Goal: Transaction & Acquisition: Purchase product/service

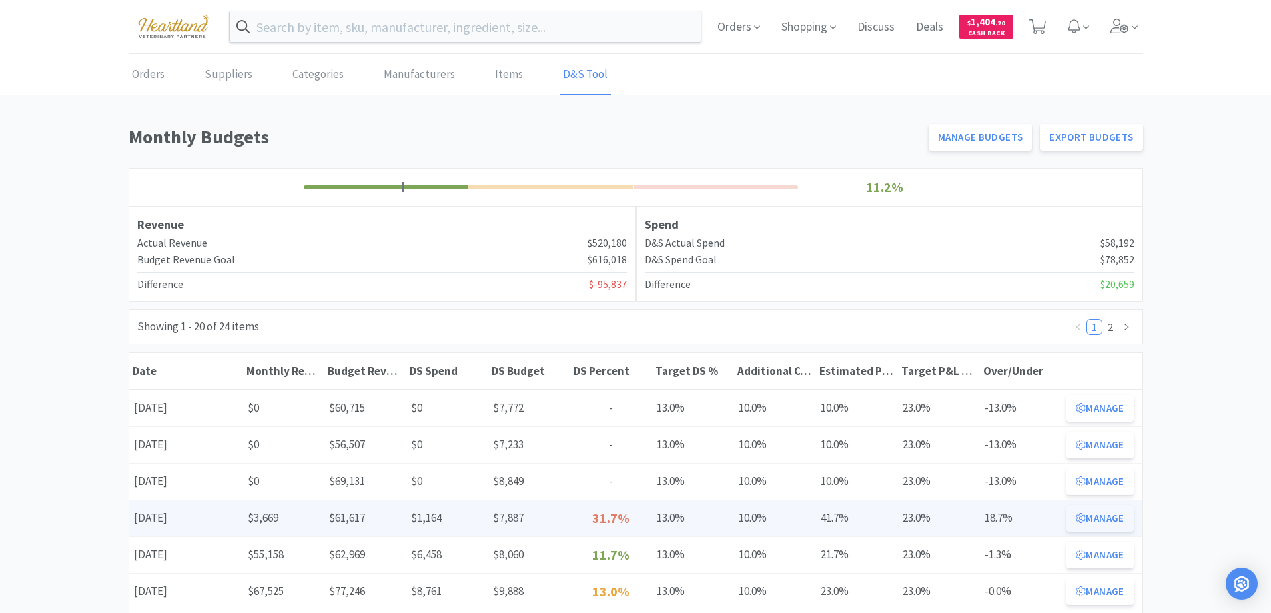
click at [1100, 514] on button "Manage" at bounding box center [1099, 518] width 67 height 27
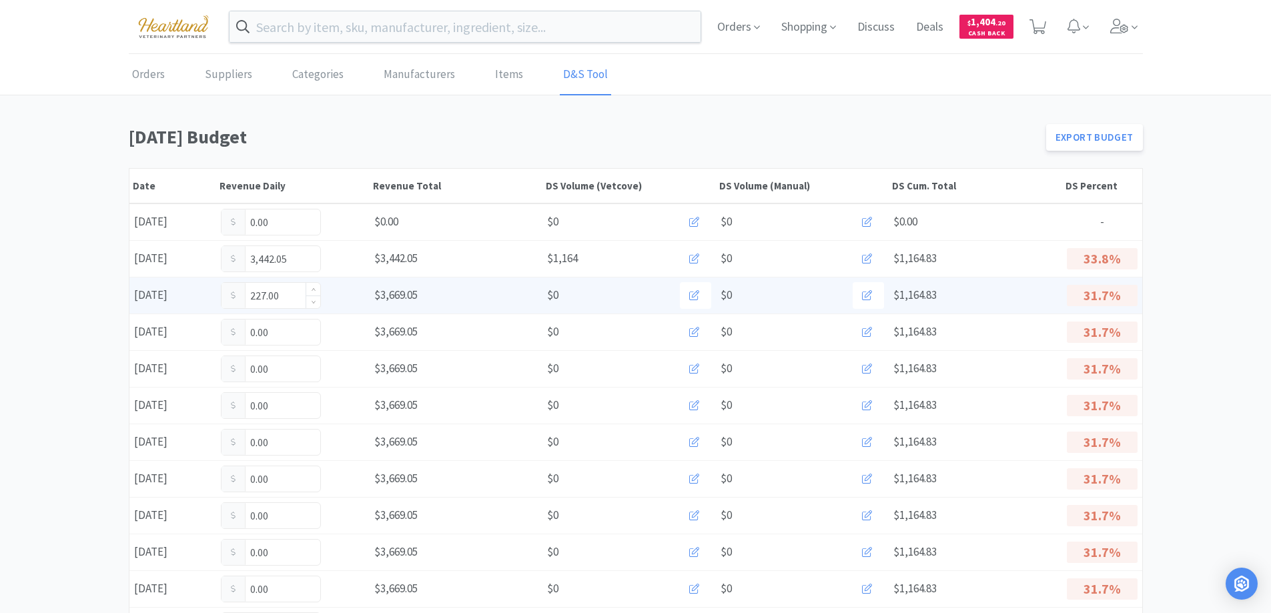
click at [287, 297] on input "227.00" at bounding box center [270, 295] width 99 height 25
type input "2"
type input "2,061.69"
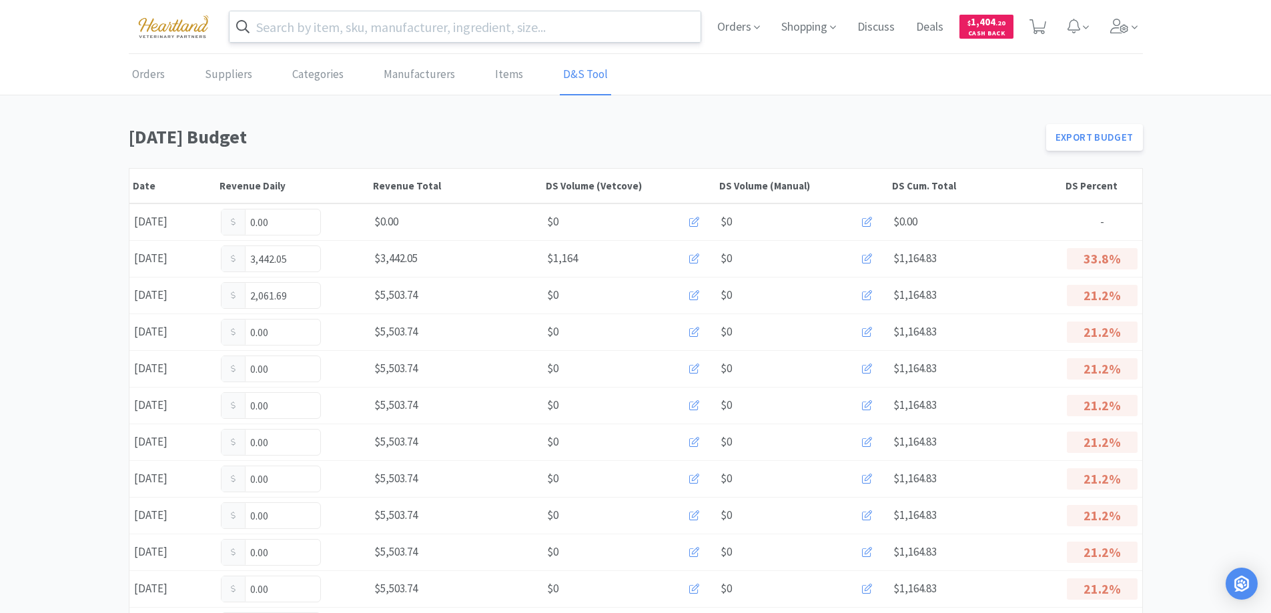
click at [356, 41] on input "text" at bounding box center [465, 26] width 472 height 31
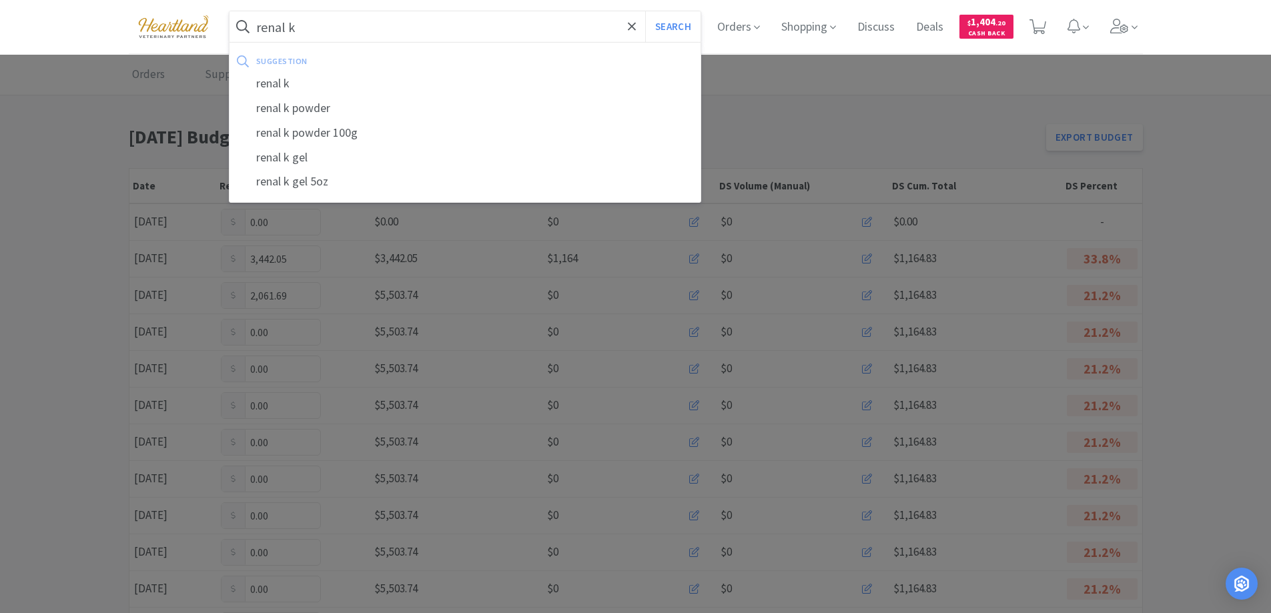
type input "renal k"
click at [645, 11] on button "Search" at bounding box center [672, 26] width 55 height 31
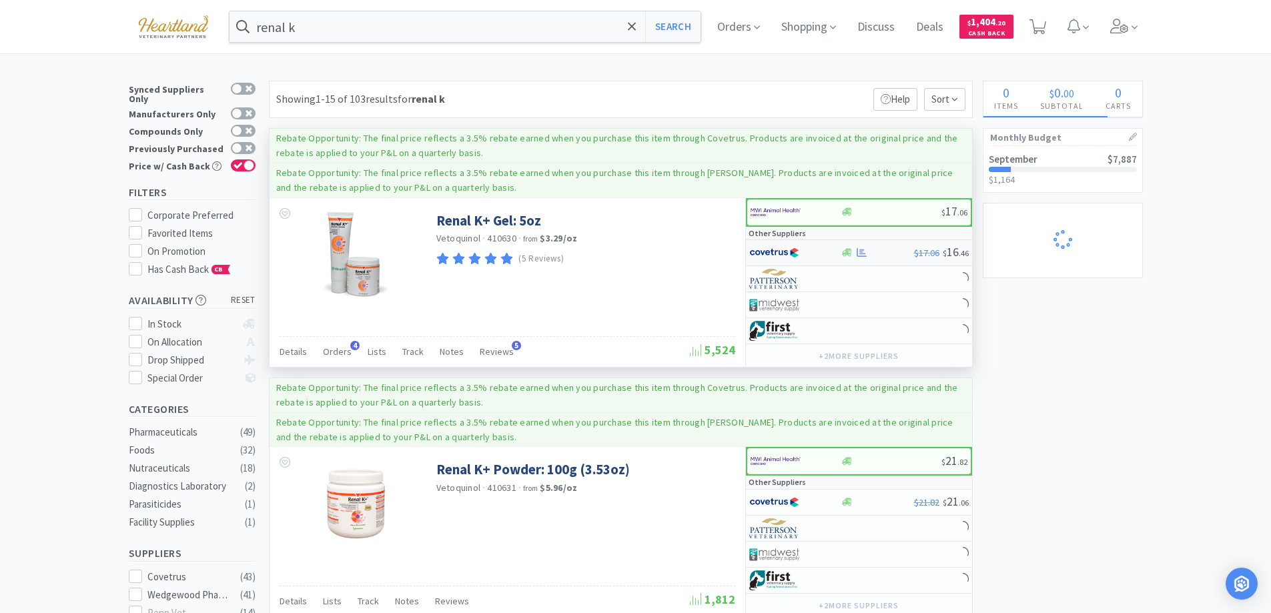
click at [815, 251] on div at bounding box center [785, 253] width 73 height 23
select select "1"
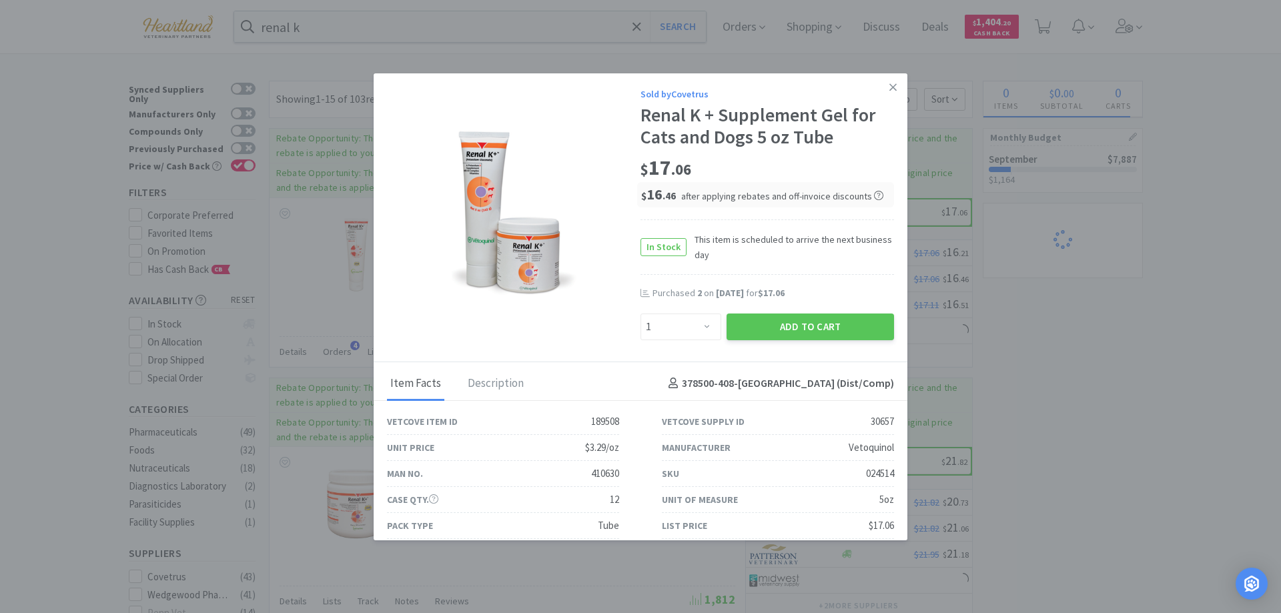
drag, startPoint x: 877, startPoint y: 88, endPoint x: 859, endPoint y: 93, distance: 18.6
click at [881, 88] on link at bounding box center [892, 87] width 23 height 29
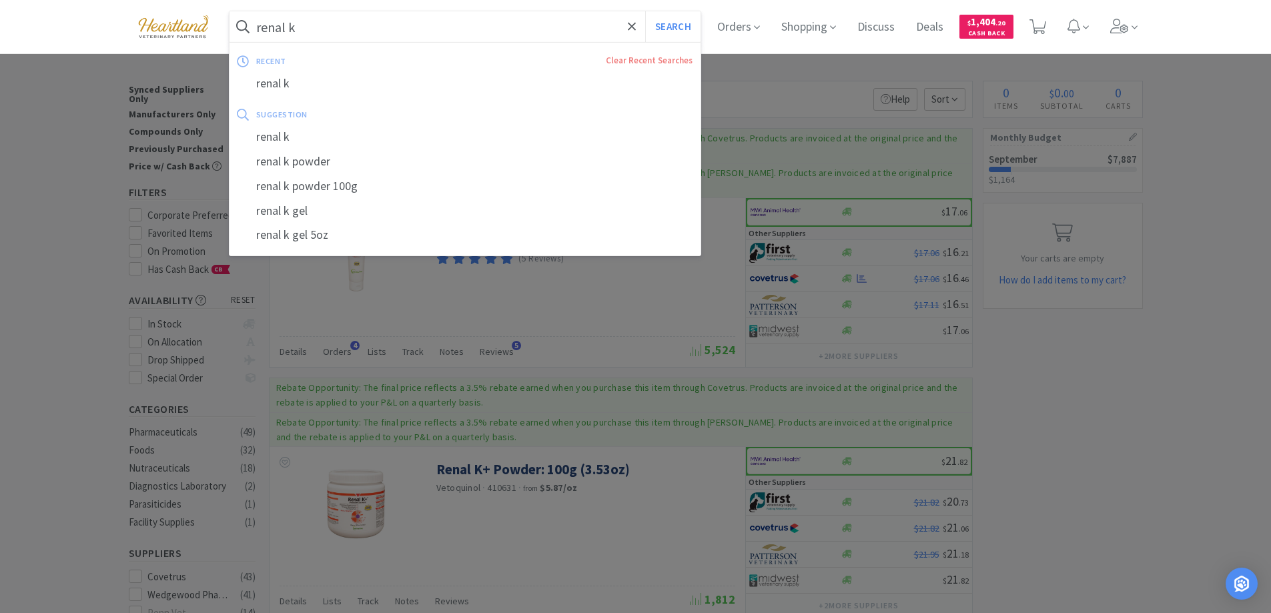
click at [368, 27] on input "renal k" at bounding box center [465, 26] width 472 height 31
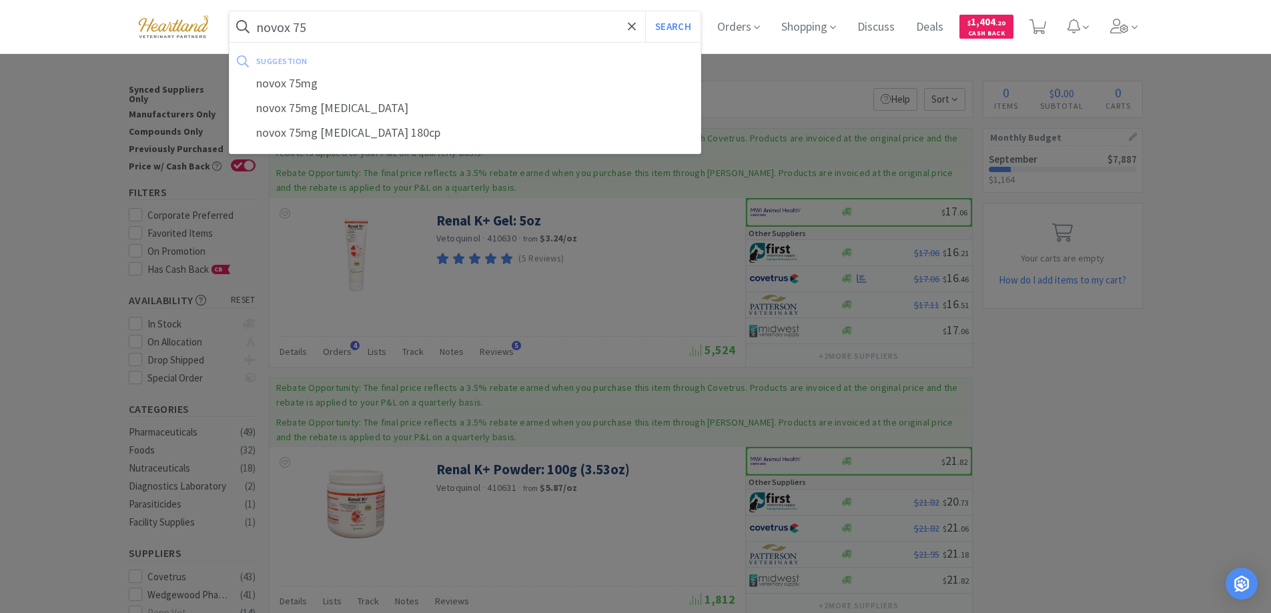
type input "novox 75"
click at [645, 11] on button "Search" at bounding box center [672, 26] width 55 height 31
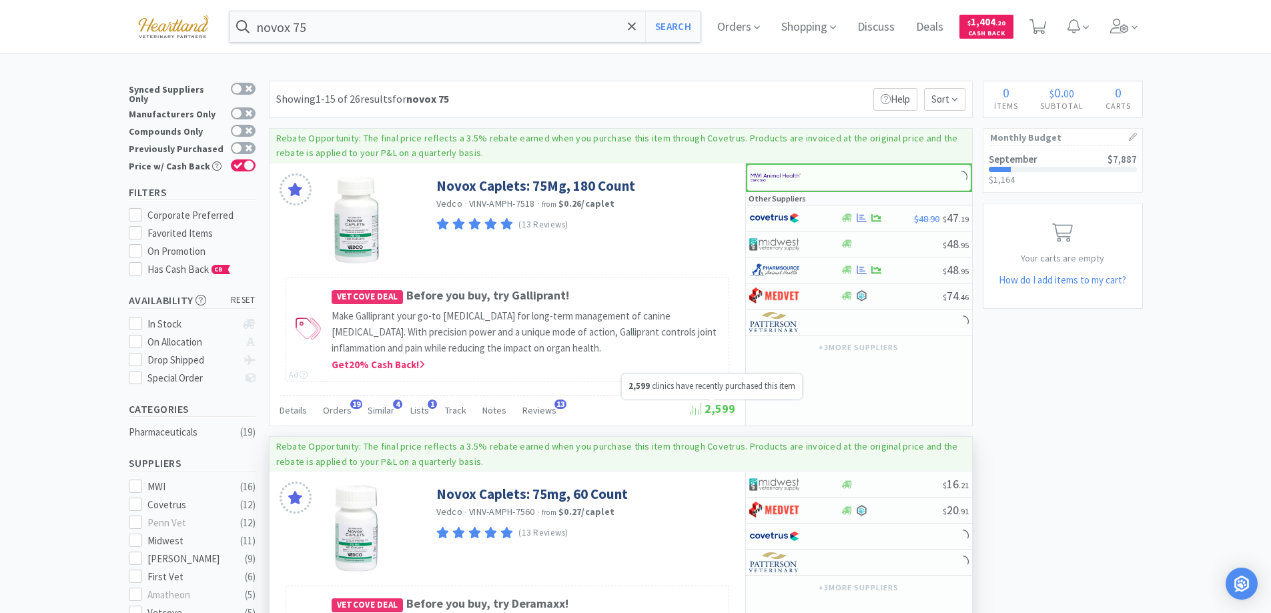
scroll to position [267, 0]
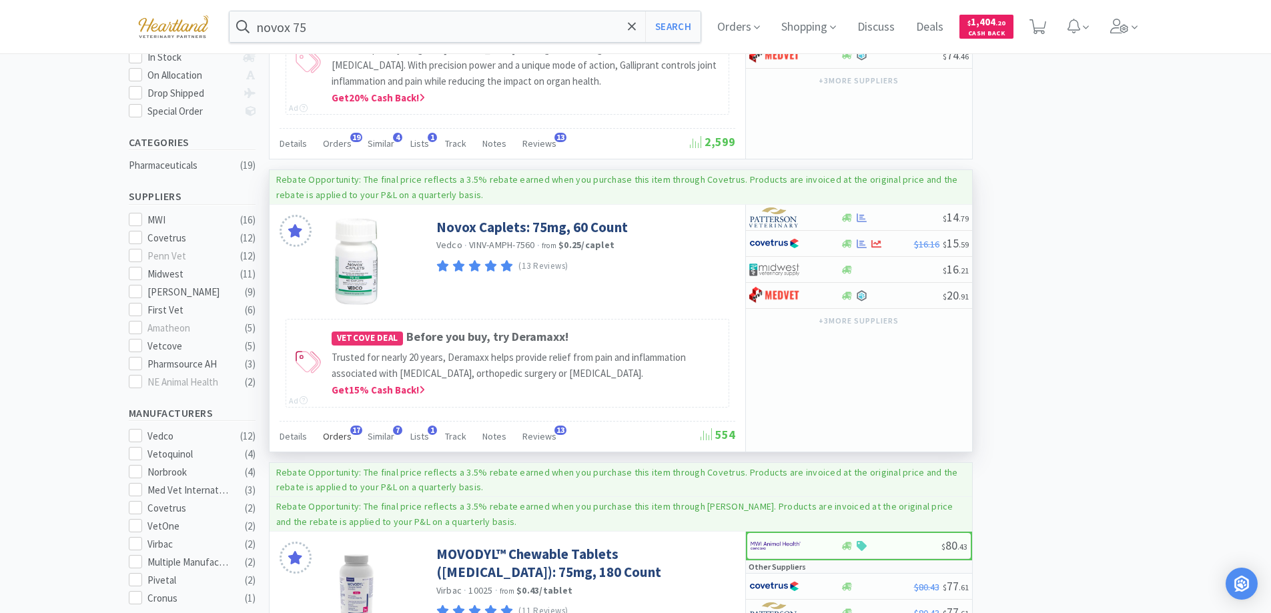
click at [323, 438] on span "Orders" at bounding box center [337, 436] width 29 height 12
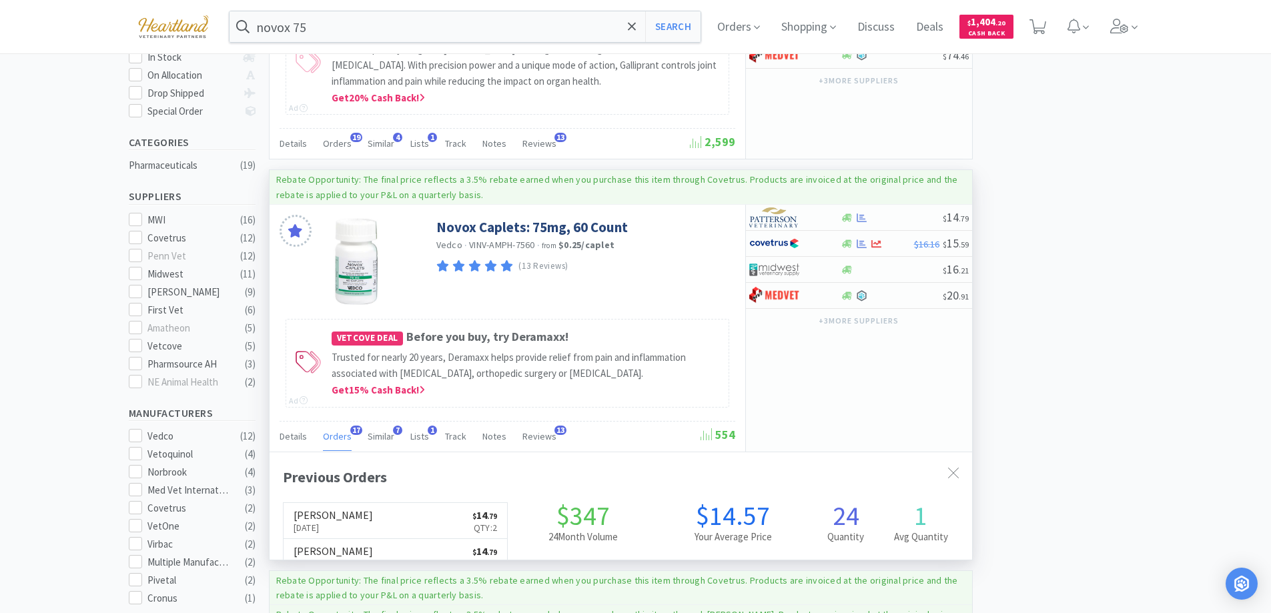
scroll to position [358, 703]
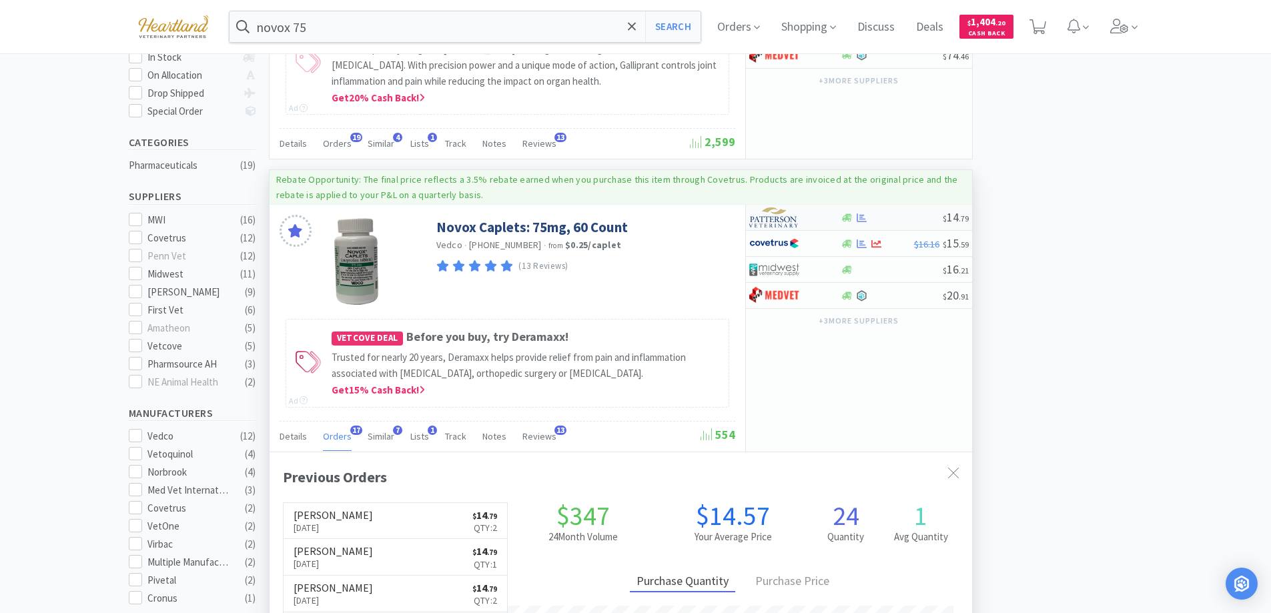
click at [812, 211] on div at bounding box center [785, 217] width 73 height 23
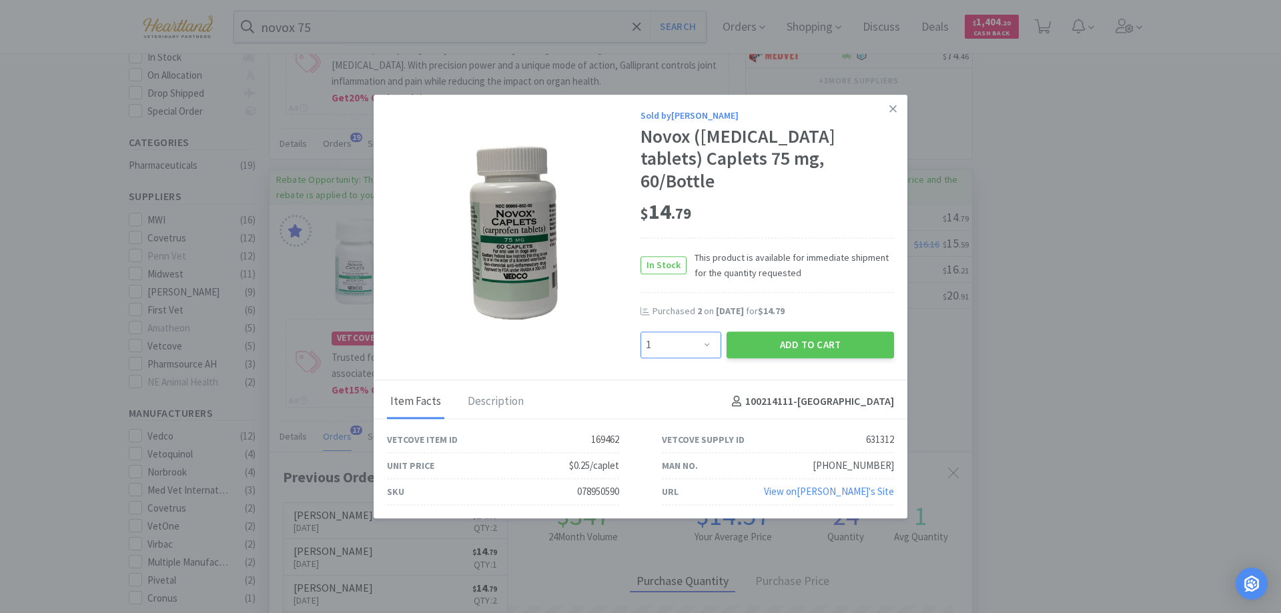
click at [710, 332] on select "Enter Quantity 1 2 3 4 5 6 7 8 9 10 11 12 13 14 15 16 17 18 19 20 Enter Quantity" at bounding box center [680, 345] width 81 height 27
select select "2"
click at [640, 332] on select "Enter Quantity 1 2 3 4 5 6 7 8 9 10 11 12 13 14 15 16 17 18 19 20 Enter Quantity" at bounding box center [680, 345] width 81 height 27
click at [821, 336] on button "Add to Cart" at bounding box center [810, 345] width 167 height 27
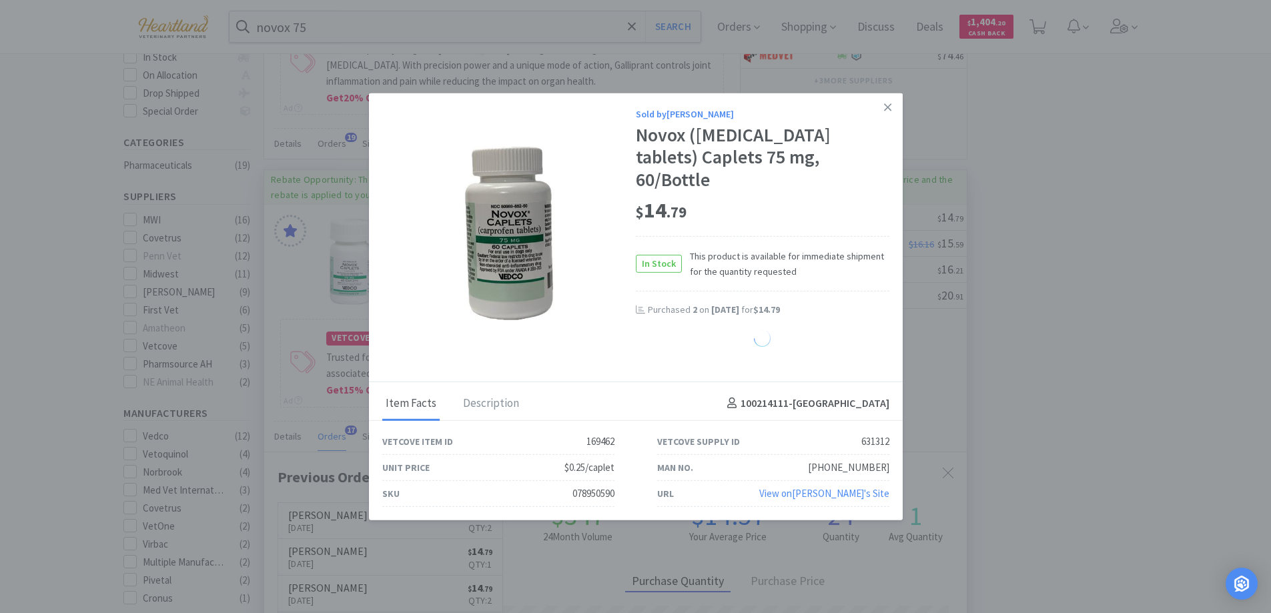
select select "2"
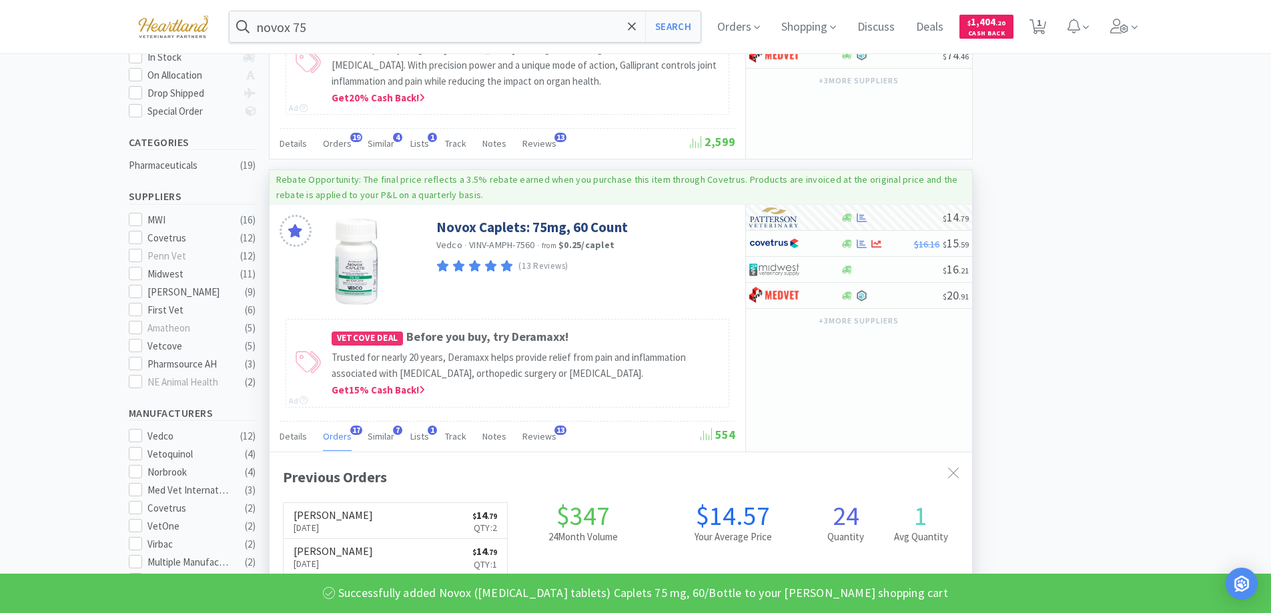
scroll to position [0, 0]
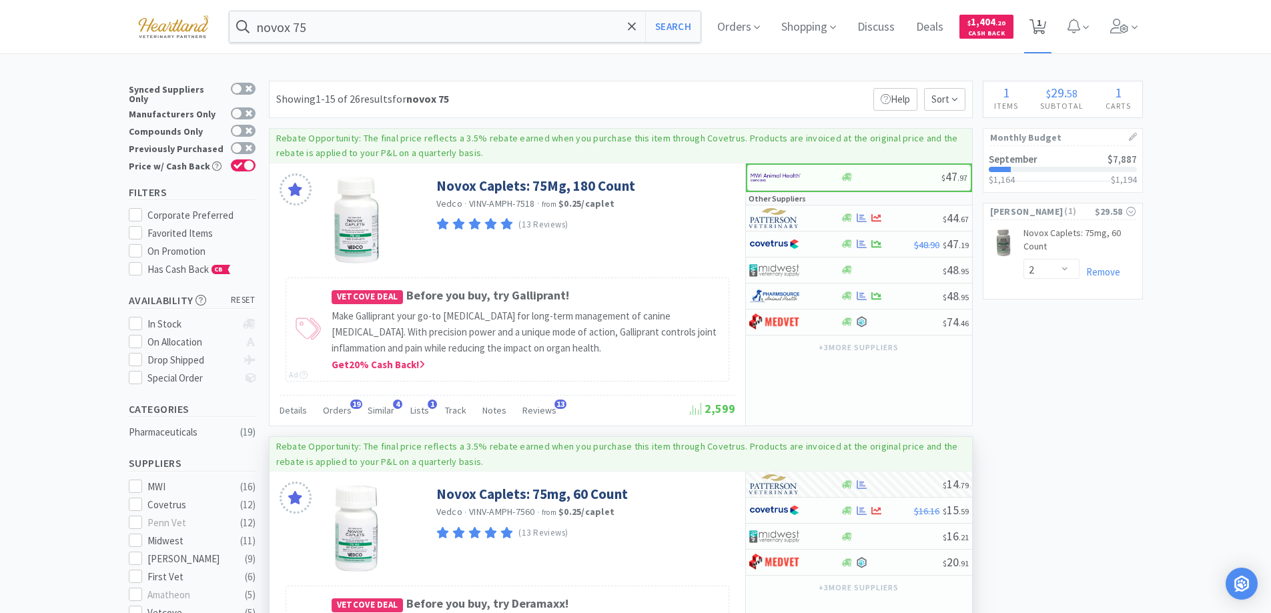
click at [1041, 29] on span "1" at bounding box center [1039, 22] width 5 height 53
select select "2"
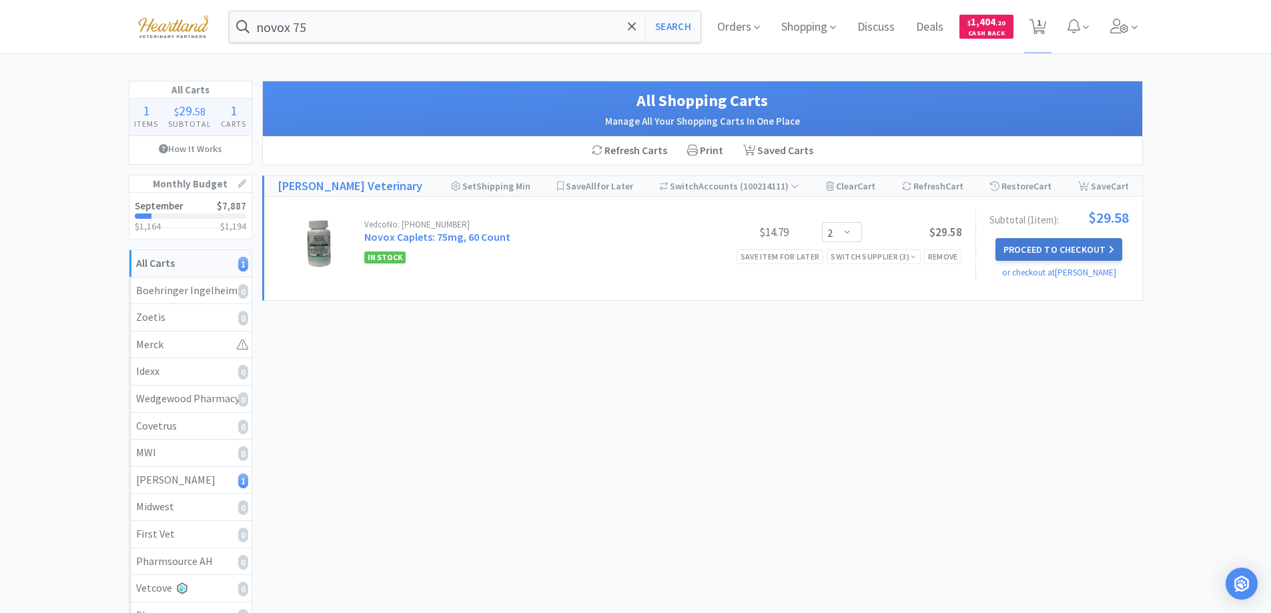
click at [1073, 244] on button "Proceed to Checkout" at bounding box center [1058, 249] width 127 height 23
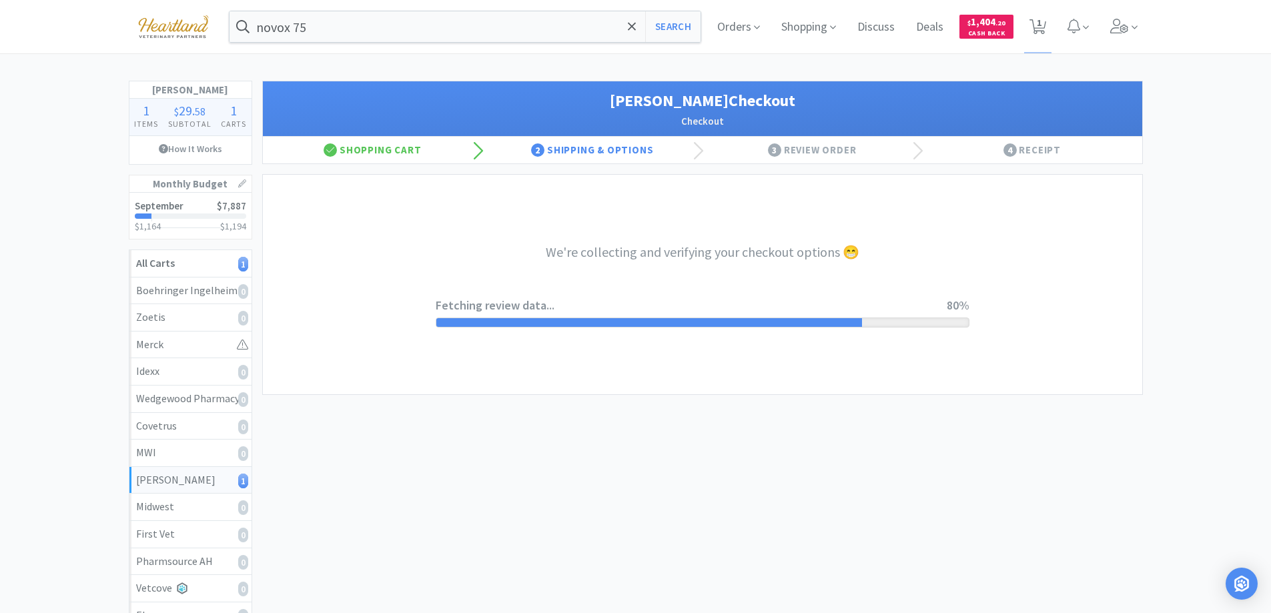
select select "1"
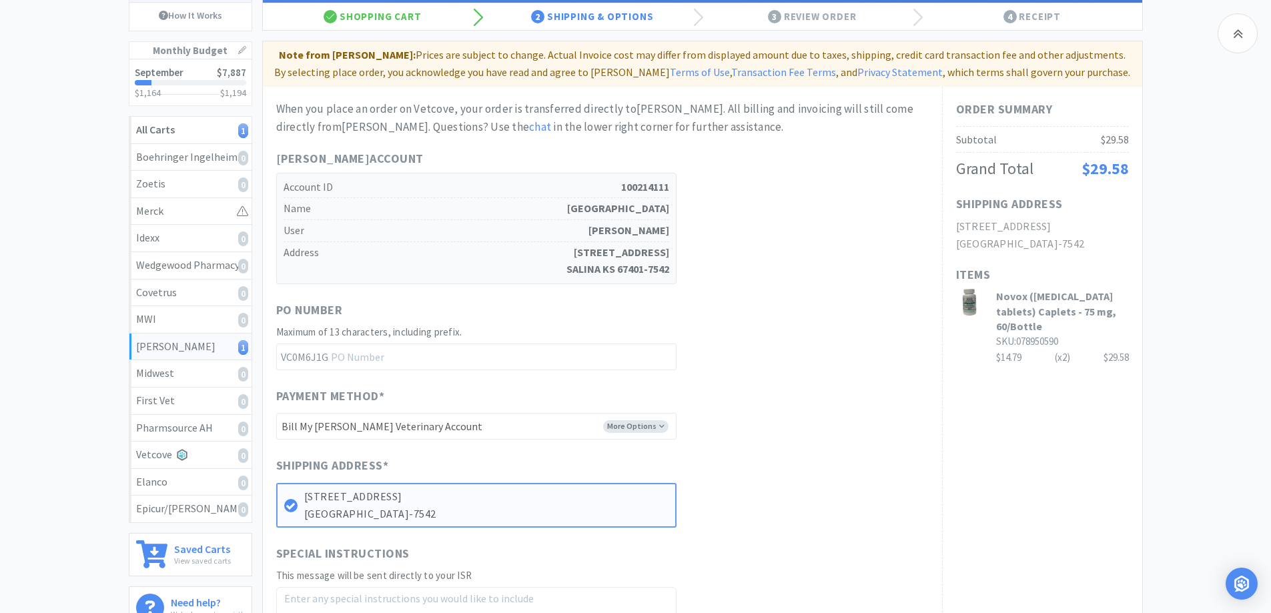
scroll to position [267, 0]
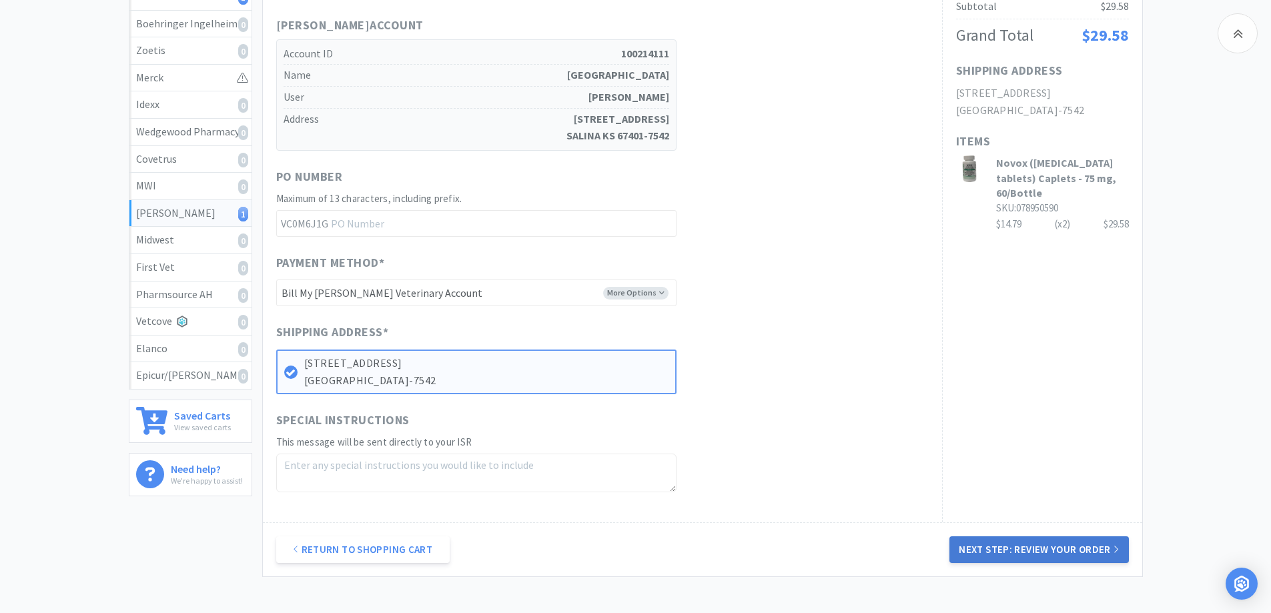
click at [1022, 546] on button "Next Step: Review Your Order" at bounding box center [1038, 549] width 179 height 27
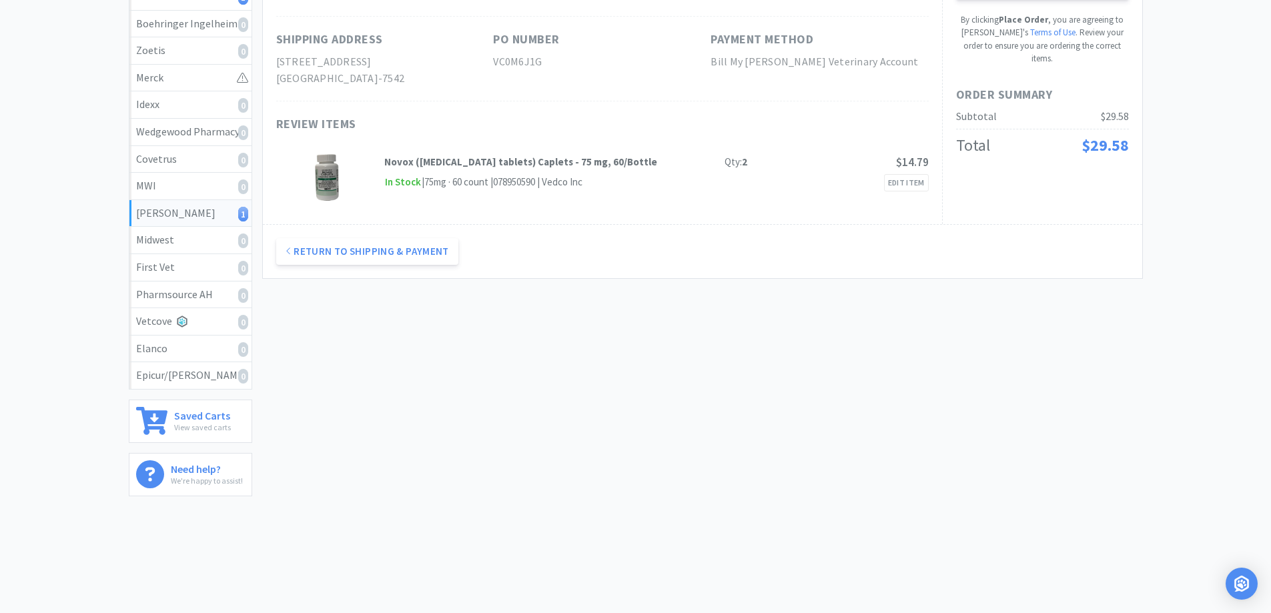
scroll to position [0, 0]
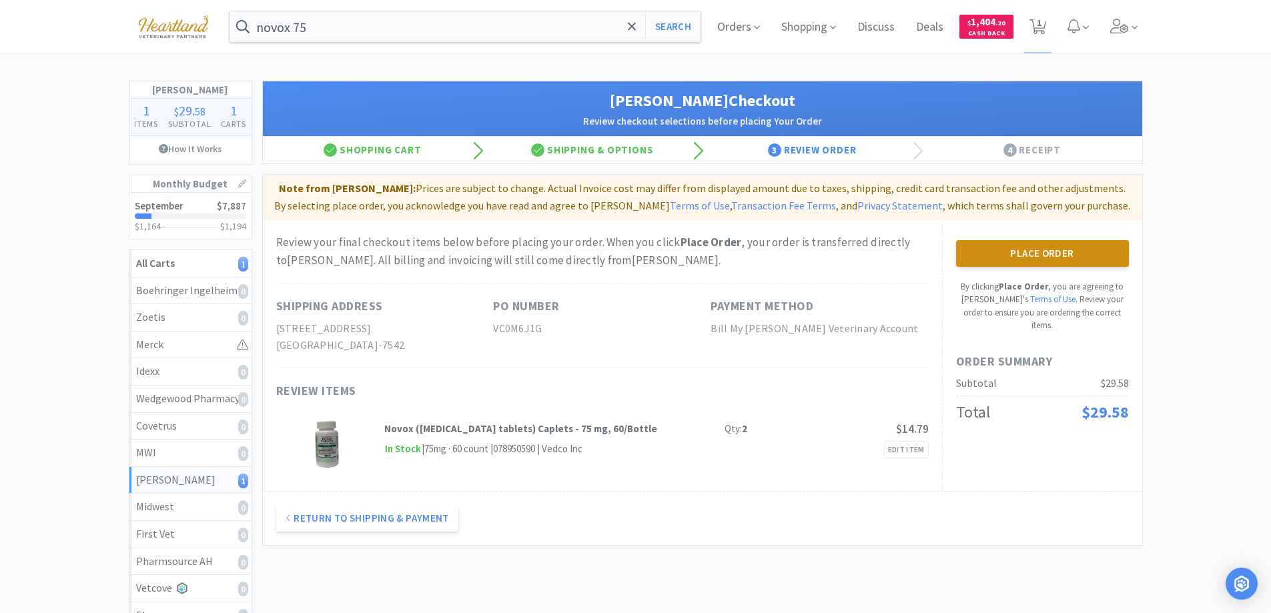
click at [1041, 248] on button "Place Order" at bounding box center [1042, 253] width 173 height 27
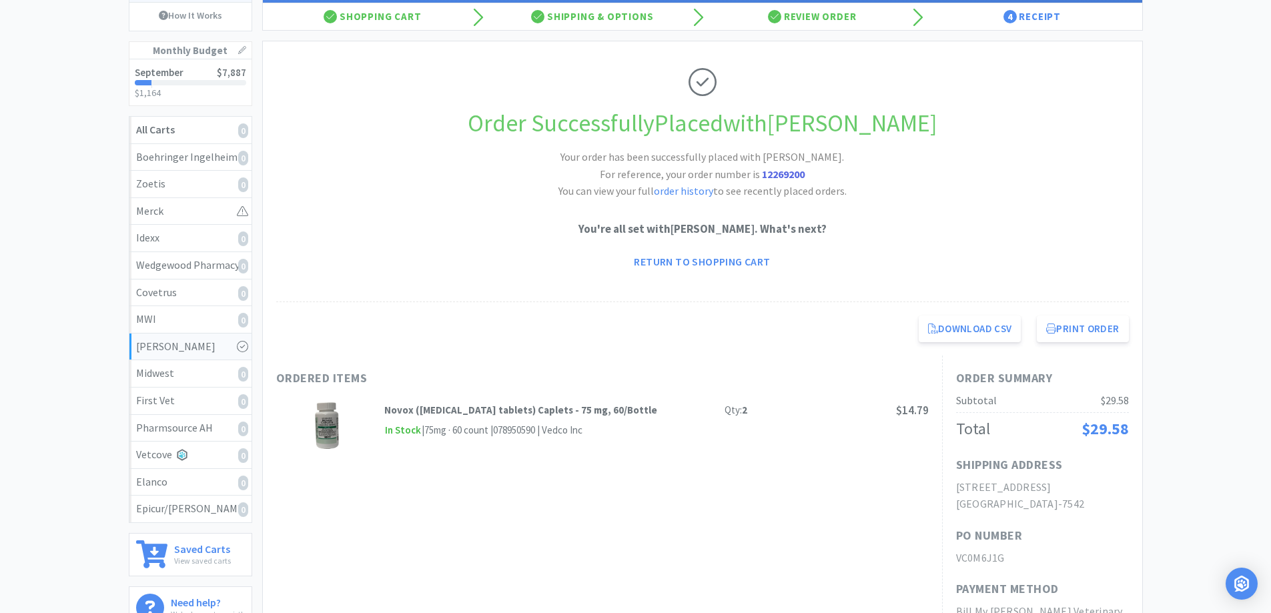
scroll to position [200, 0]
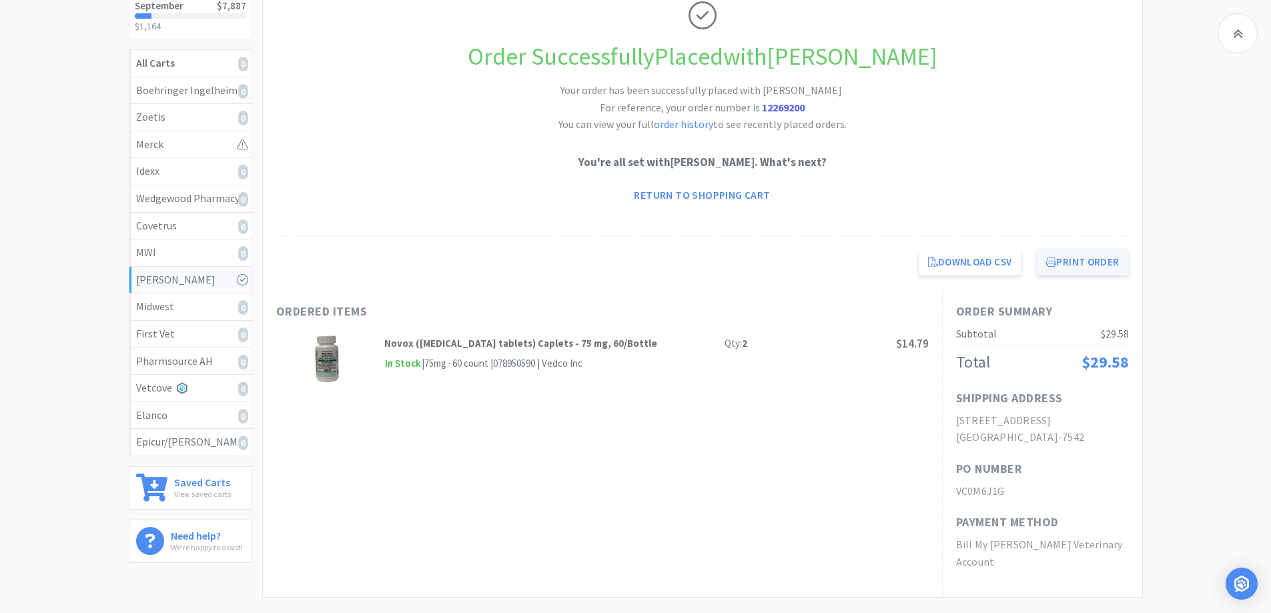
click at [1081, 262] on button "Print Order" at bounding box center [1082, 262] width 91 height 27
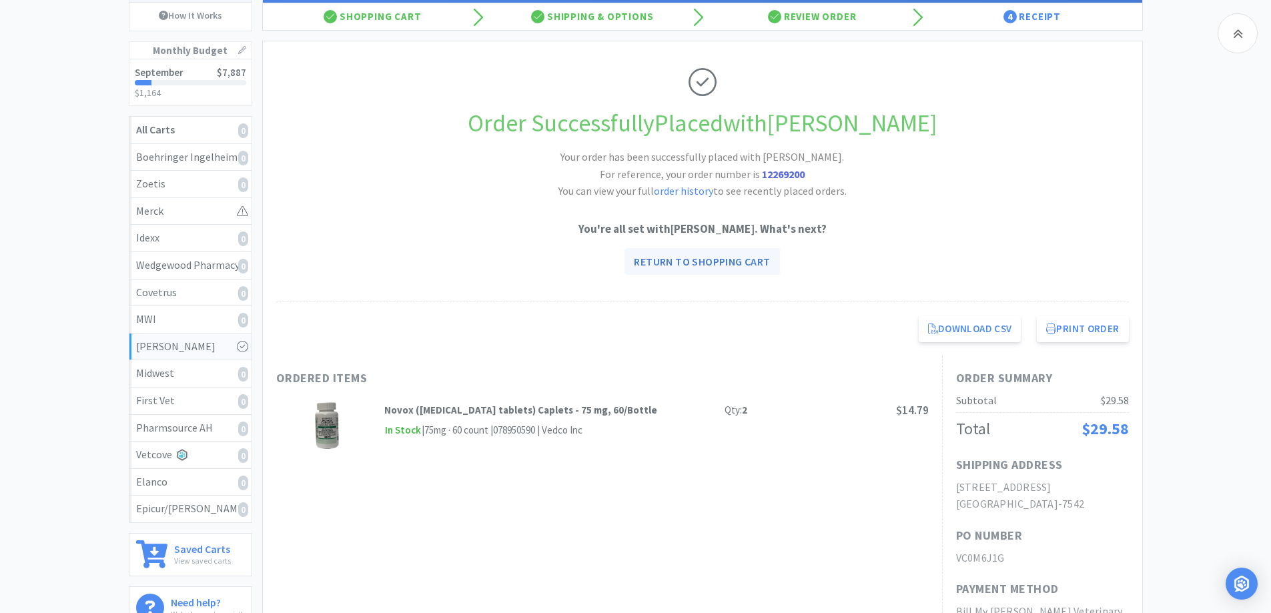
click at [655, 268] on link "Return to Shopping Cart" at bounding box center [701, 261] width 155 height 27
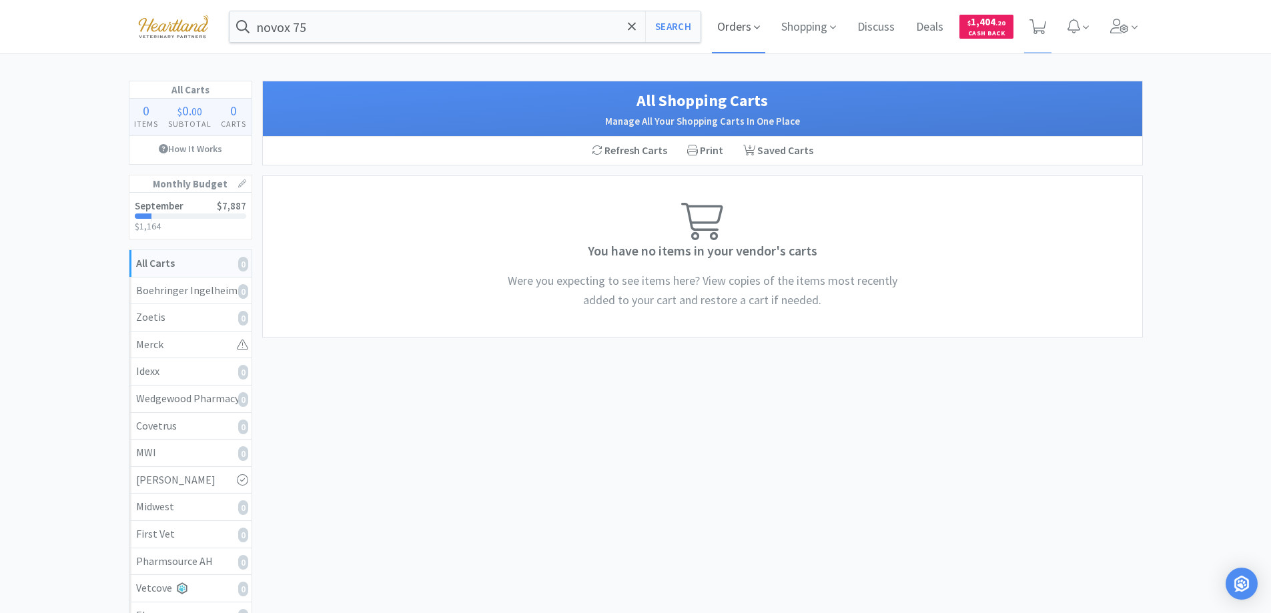
click at [755, 27] on icon at bounding box center [757, 27] width 6 height 12
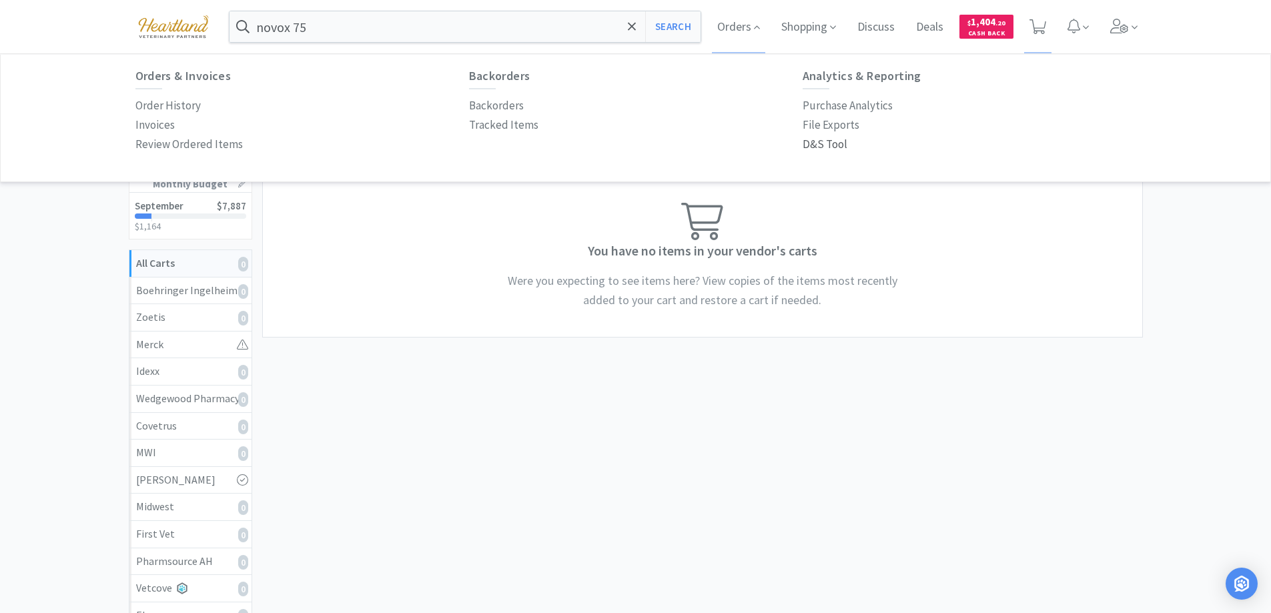
click at [825, 145] on p "D&S Tool" at bounding box center [825, 144] width 45 height 18
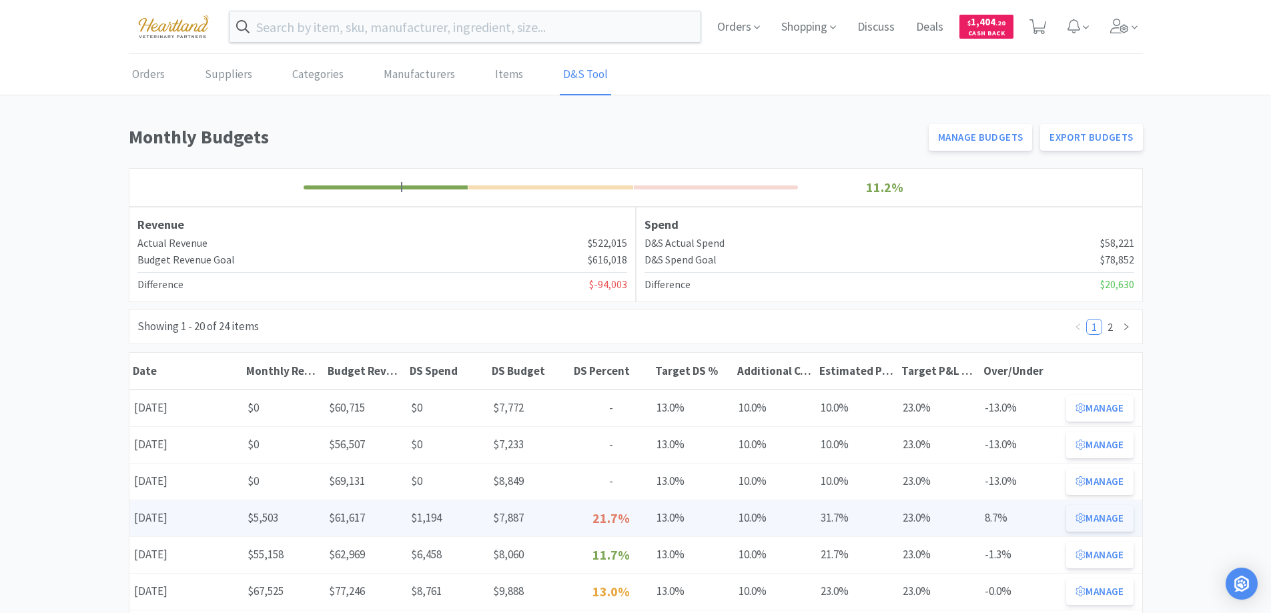
click at [1093, 517] on button "Manage" at bounding box center [1099, 518] width 67 height 27
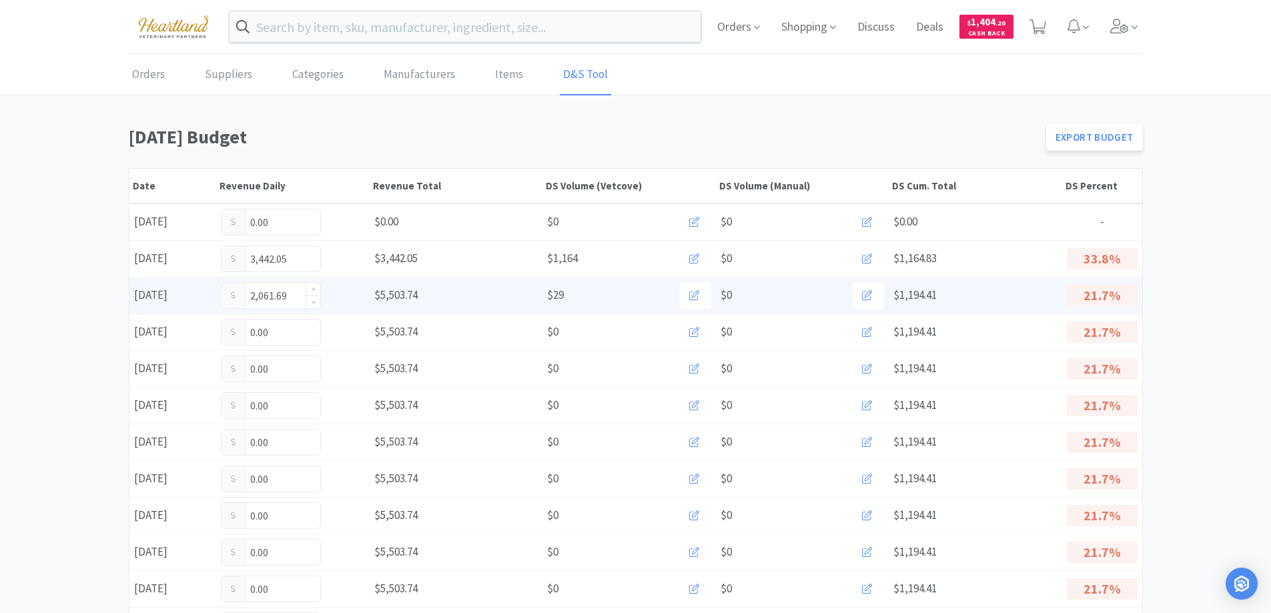
click at [289, 293] on input "2,061.69" at bounding box center [270, 295] width 99 height 25
type input "2"
type input "2,210."
click at [288, 297] on input "2,210.00" at bounding box center [270, 295] width 99 height 25
type input "2,210.69"
